Goal: Information Seeking & Learning: Learn about a topic

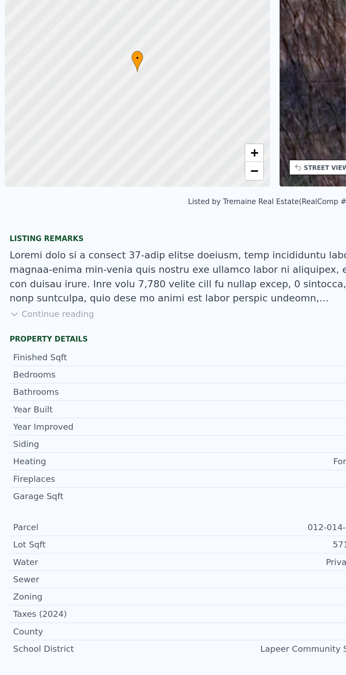
scroll to position [0, 3]
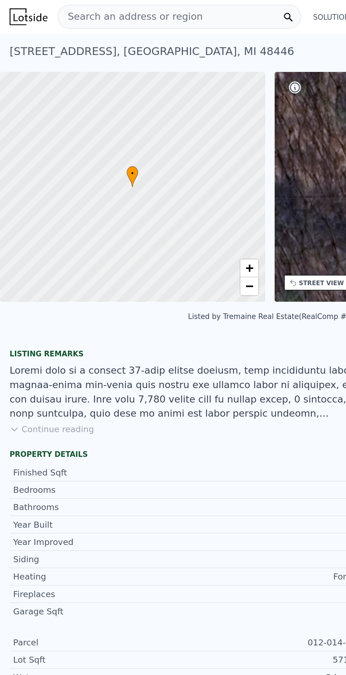
click at [69, 7] on span "Search an address or region" at bounding box center [76, 10] width 85 height 8
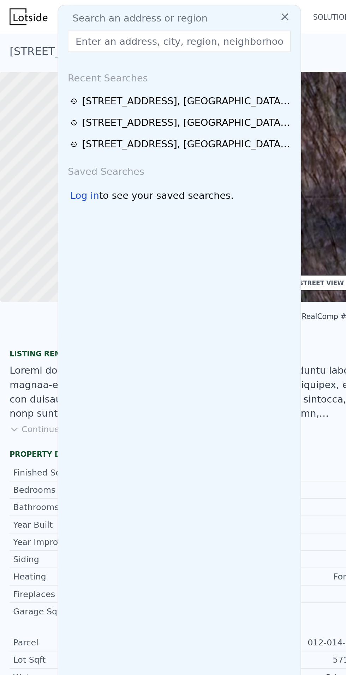
type input "[STREET_ADDRESS][PERSON_NAME]"
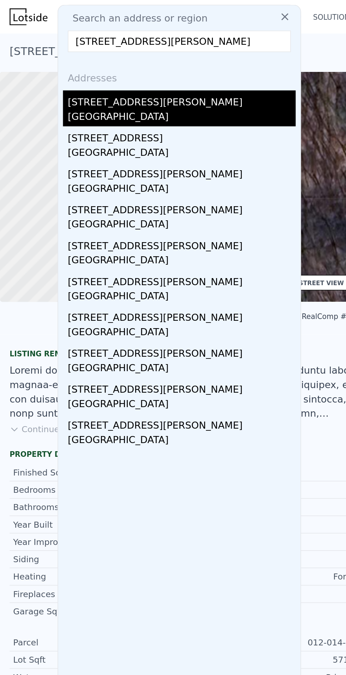
click at [59, 61] on div "[STREET_ADDRESS][PERSON_NAME]" at bounding box center [107, 58] width 134 height 11
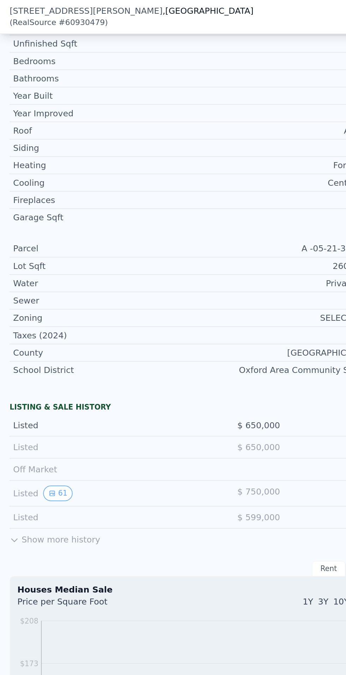
scroll to position [306, 0]
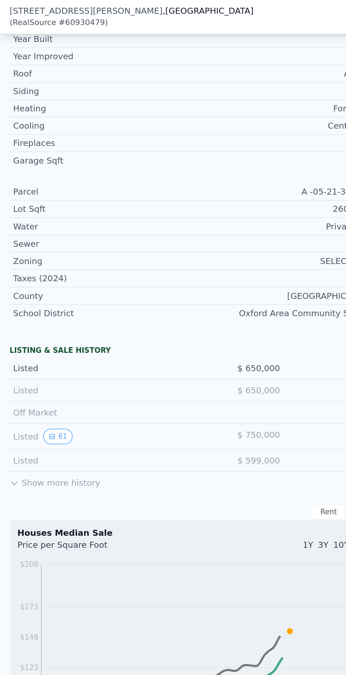
click at [37, 285] on button "Show more history" at bounding box center [32, 283] width 53 height 10
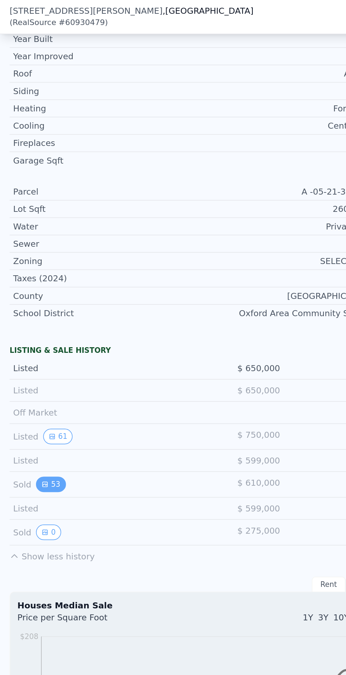
click at [33, 285] on button "53" at bounding box center [29, 285] width 17 height 9
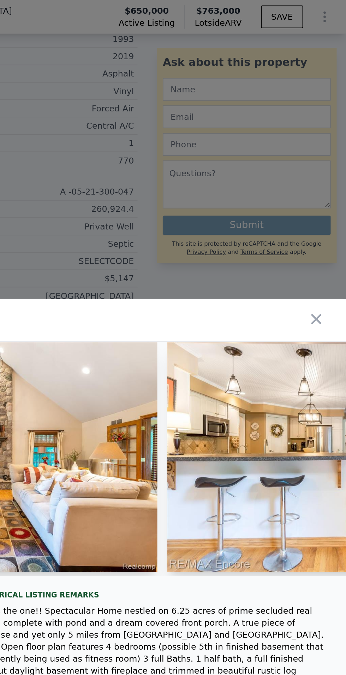
scroll to position [0, 2716]
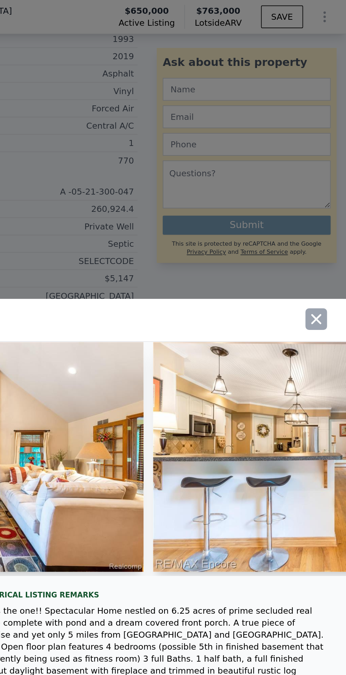
click at [328, 193] on icon "button" at bounding box center [328, 188] width 10 height 10
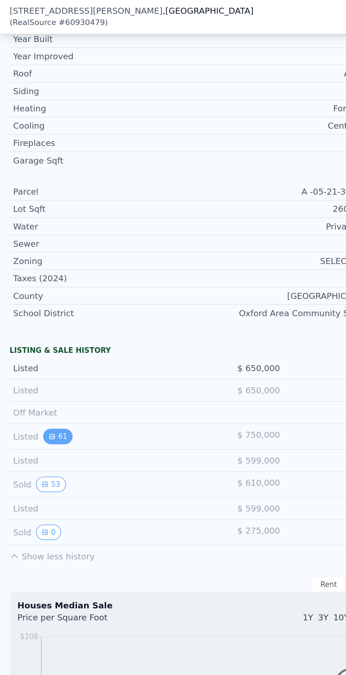
click at [35, 257] on button "61" at bounding box center [33, 256] width 17 height 9
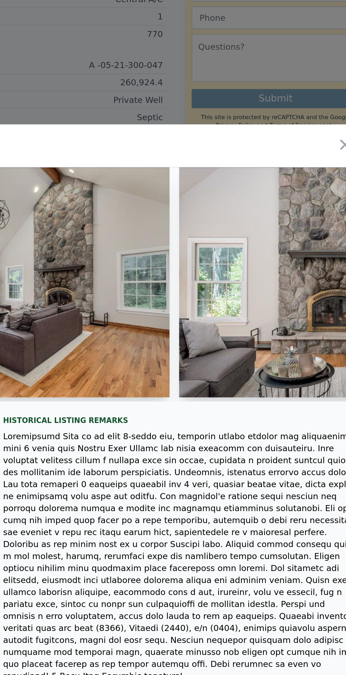
scroll to position [0, 2198]
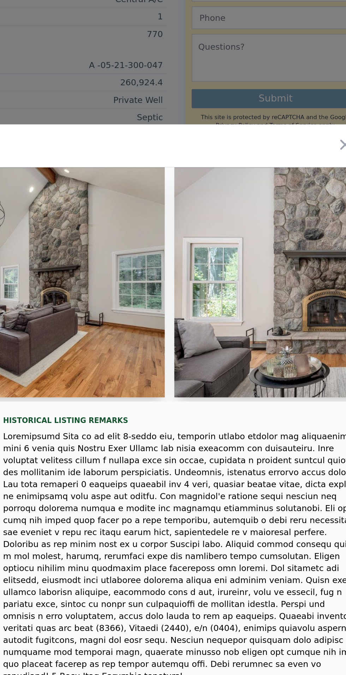
click at [183, 138] on div at bounding box center [173, 337] width 346 height 675
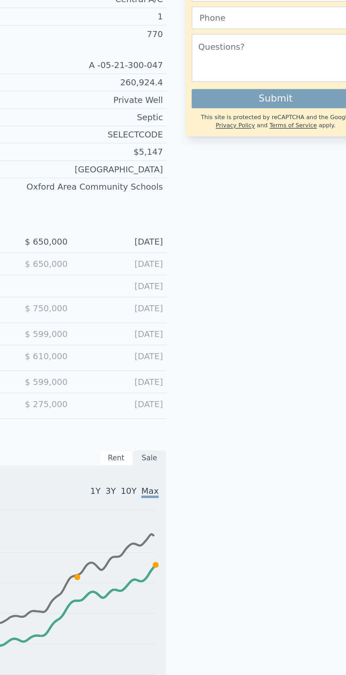
type input "3"
type input "3.5"
type input "3389"
type input "5034"
type input "373744.8"
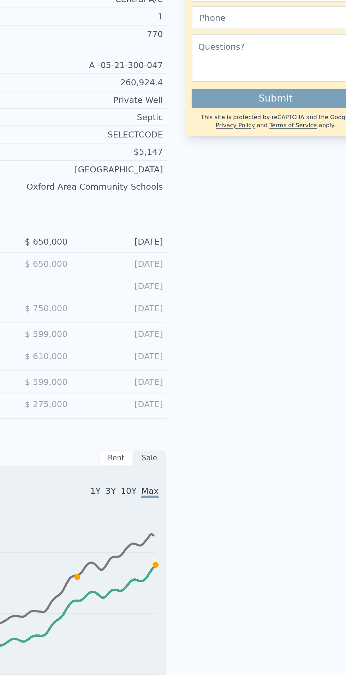
type input "954399.6"
type input "$ 844,000"
type input "7"
type input "$ 78,649"
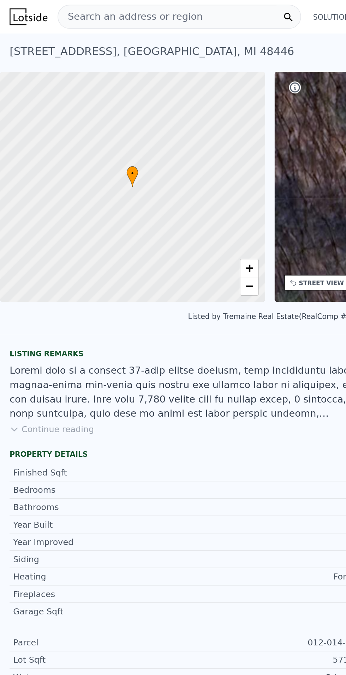
click at [127, 12] on div "Search an address or region" at bounding box center [105, 10] width 143 height 14
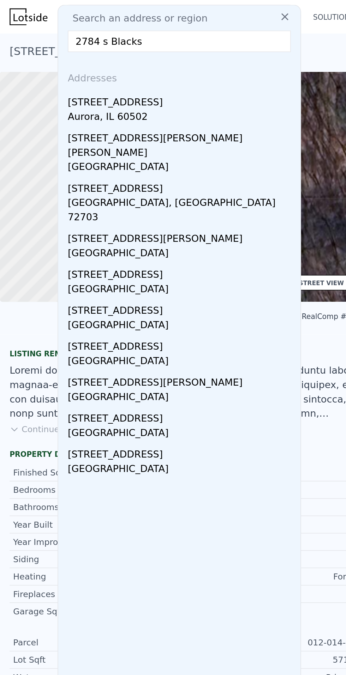
type input "2784 s Blacks"
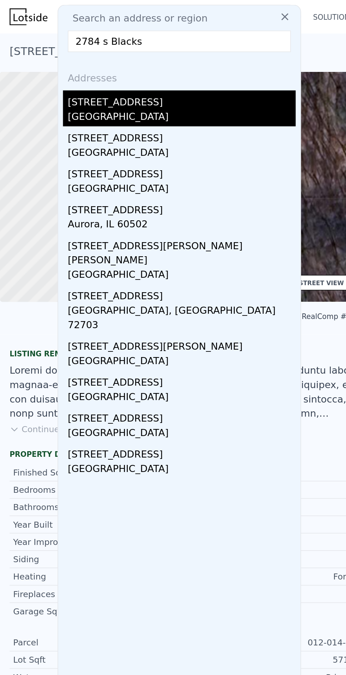
click at [71, 61] on div "[STREET_ADDRESS]" at bounding box center [107, 58] width 134 height 11
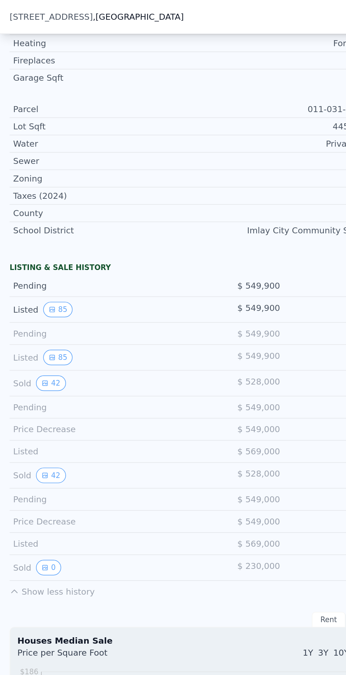
scroll to position [336, 0]
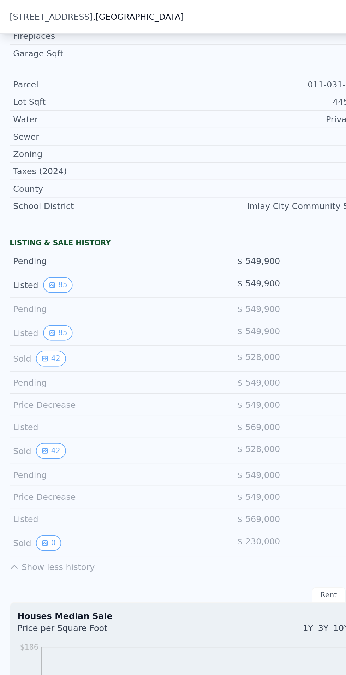
click at [200, 379] on icon "2011 2012 2013 2014 2014 2015 2016 2017 2018 2019 2020 2021 2022 2023 2024 2025…" at bounding box center [114, 456] width 208 height 156
click at [26, 265] on icon "View historical data" at bounding box center [26, 265] width 3 height 3
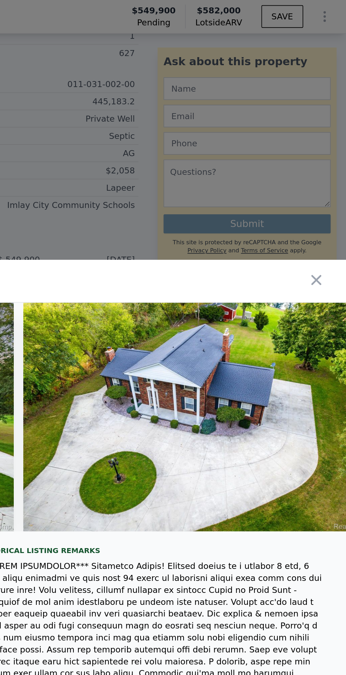
scroll to position [0, 0]
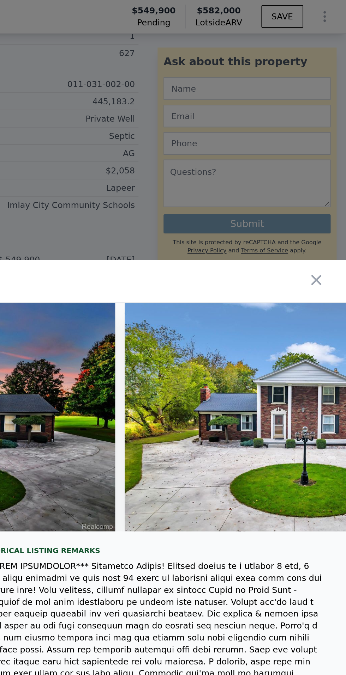
click at [323, 262] on img at bounding box center [316, 246] width 203 height 135
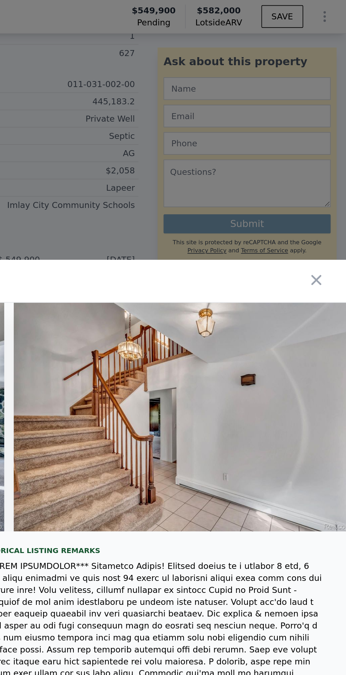
scroll to position [0, 2358]
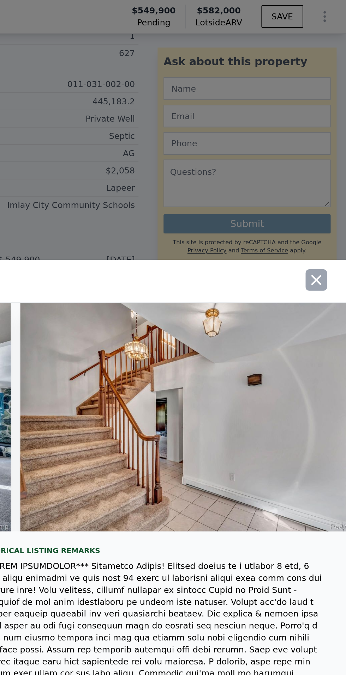
click at [334, 172] on button "button" at bounding box center [328, 165] width 13 height 13
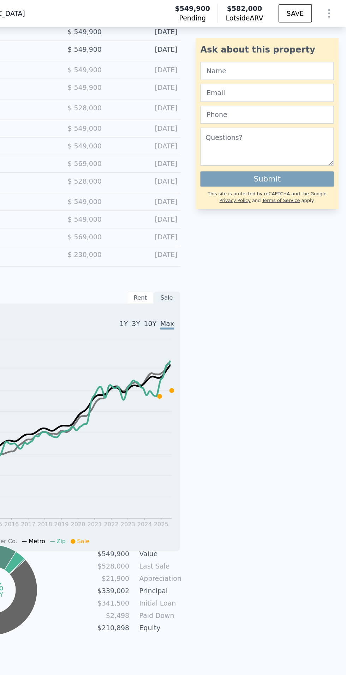
scroll to position [0, 0]
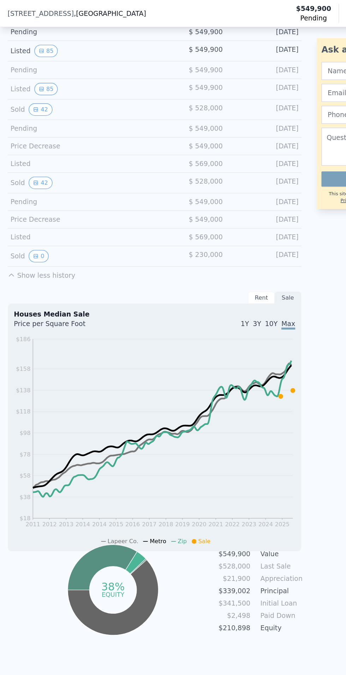
click at [36, 152] on div "Pending" at bounding box center [58, 149] width 101 height 7
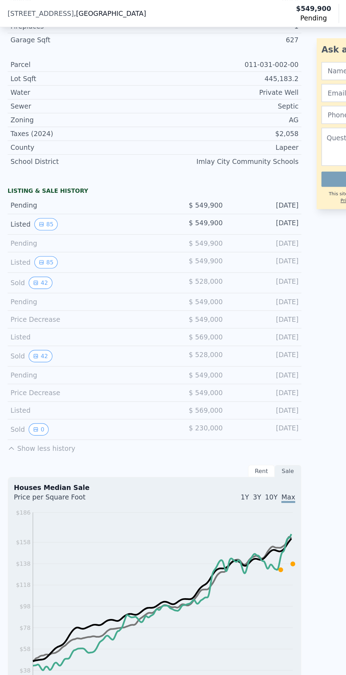
scroll to position [336, 0]
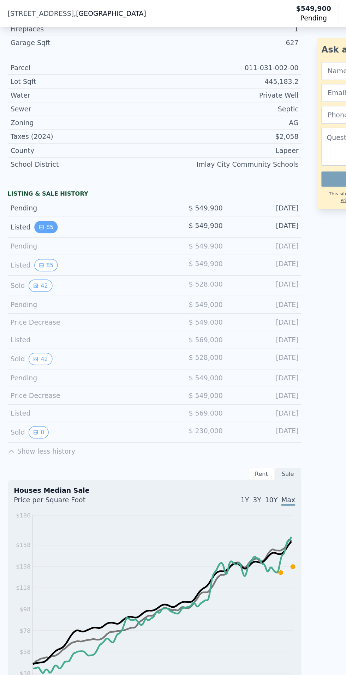
click at [34, 168] on button "85" at bounding box center [33, 168] width 17 height 9
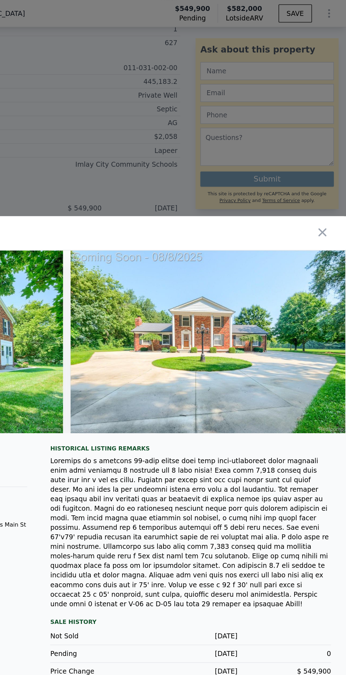
scroll to position [0, 17398]
